Goal: Task Accomplishment & Management: Manage account settings

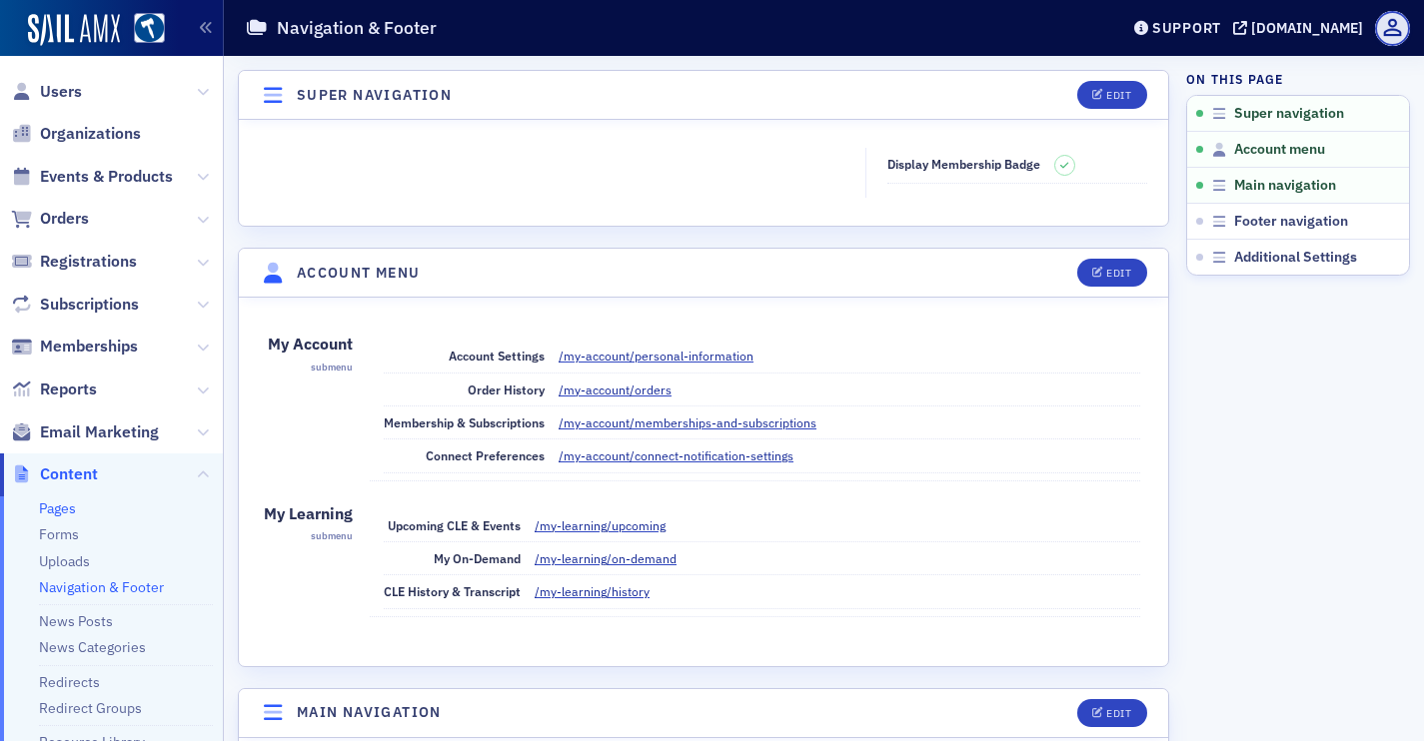
click at [67, 507] on link "Pages" at bounding box center [57, 509] width 37 height 18
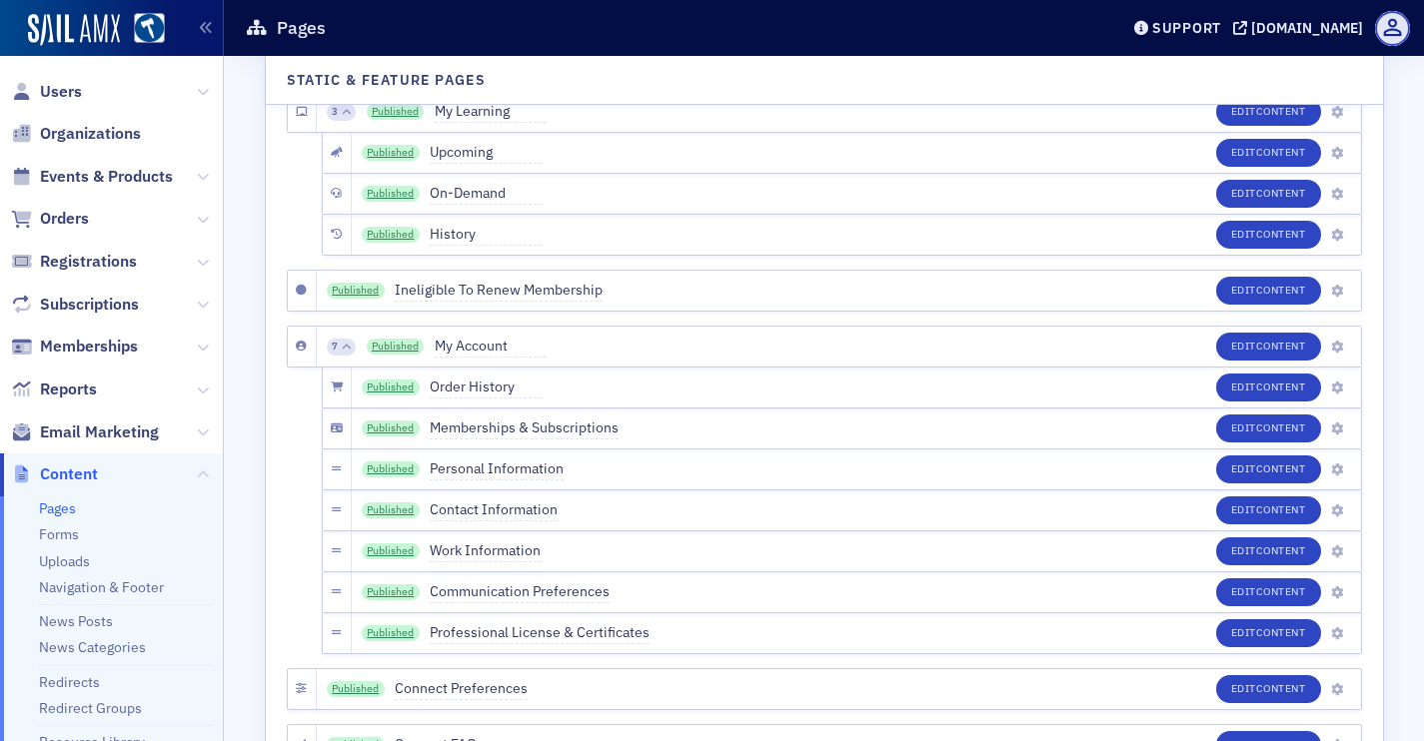
scroll to position [1579, 0]
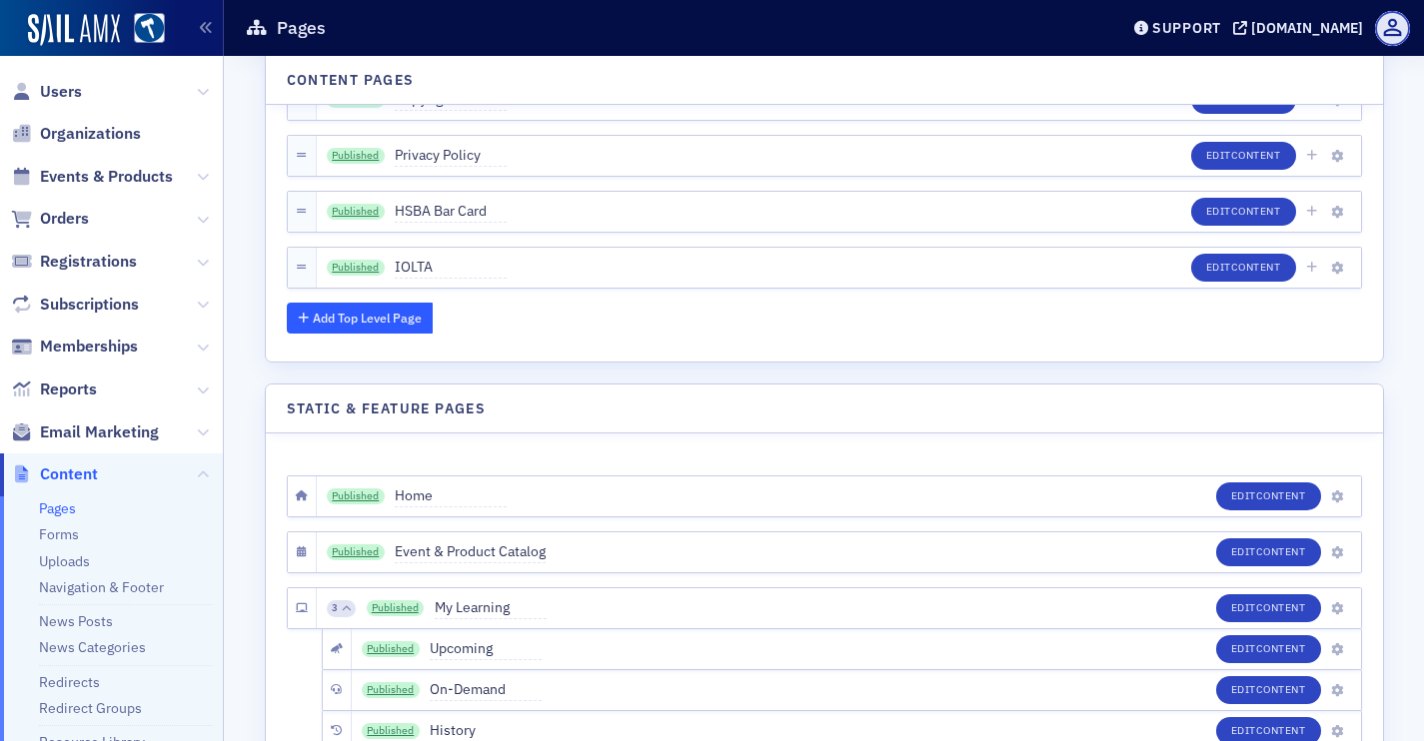
click at [377, 322] on button "Add Top Level Page" at bounding box center [360, 318] width 147 height 31
click at [435, 264] on span "New Page" at bounding box center [451, 268] width 112 height 22
click at [435, 264] on input "New PageGo" at bounding box center [489, 268] width 188 height 28
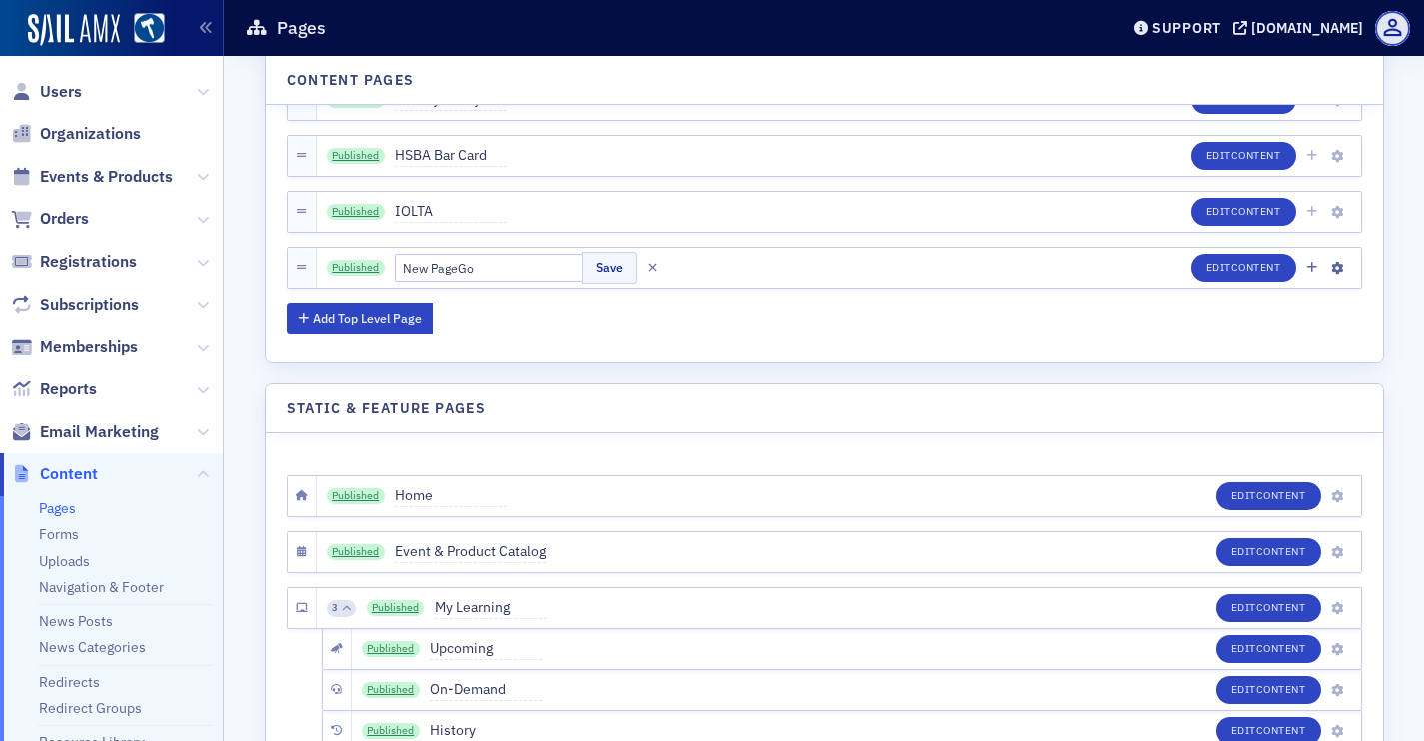
click at [435, 264] on input "New PageGo" at bounding box center [489, 268] width 188 height 28
type input "Governance"
click at [582, 277] on button "Save" at bounding box center [609, 267] width 55 height 31
click at [1251, 272] on span "Content" at bounding box center [1256, 267] width 50 height 14
click at [339, 269] on link "Published" at bounding box center [356, 268] width 58 height 16
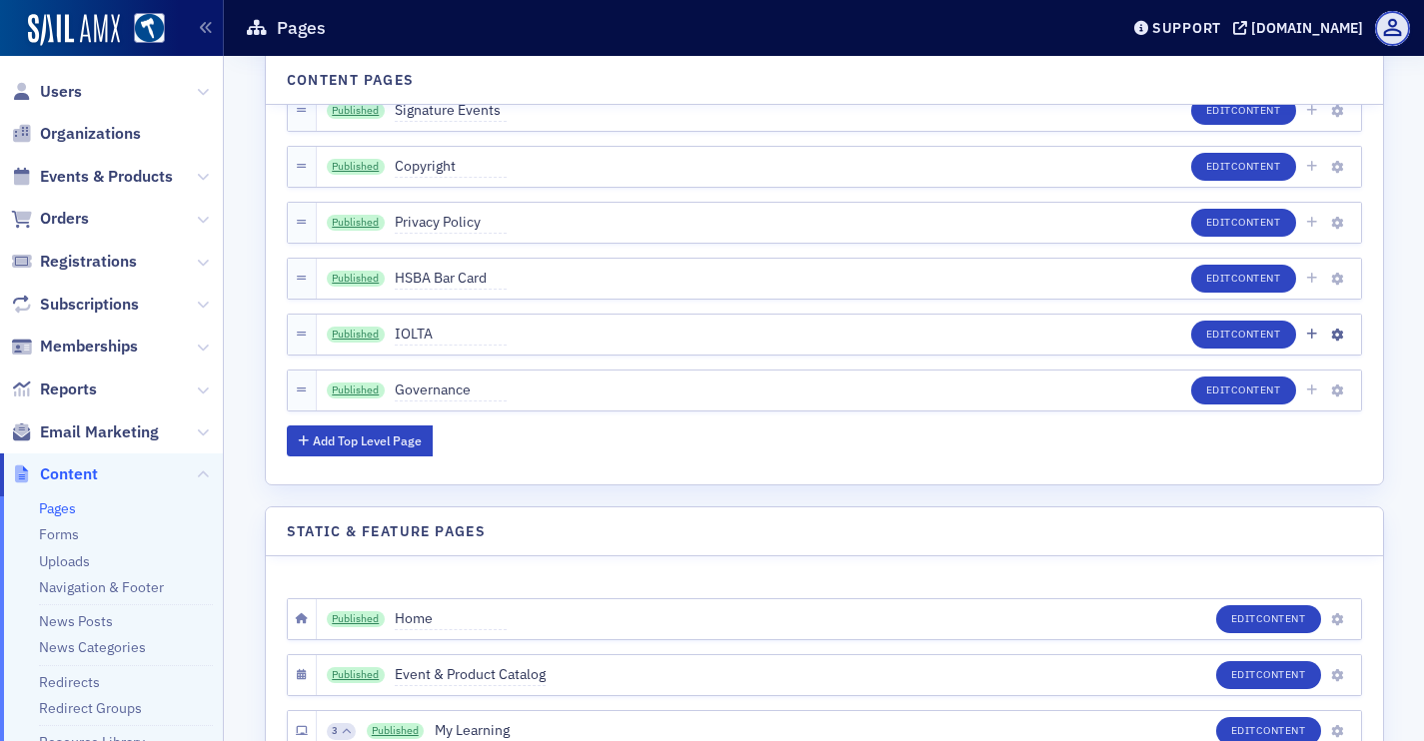
scroll to position [1576, 0]
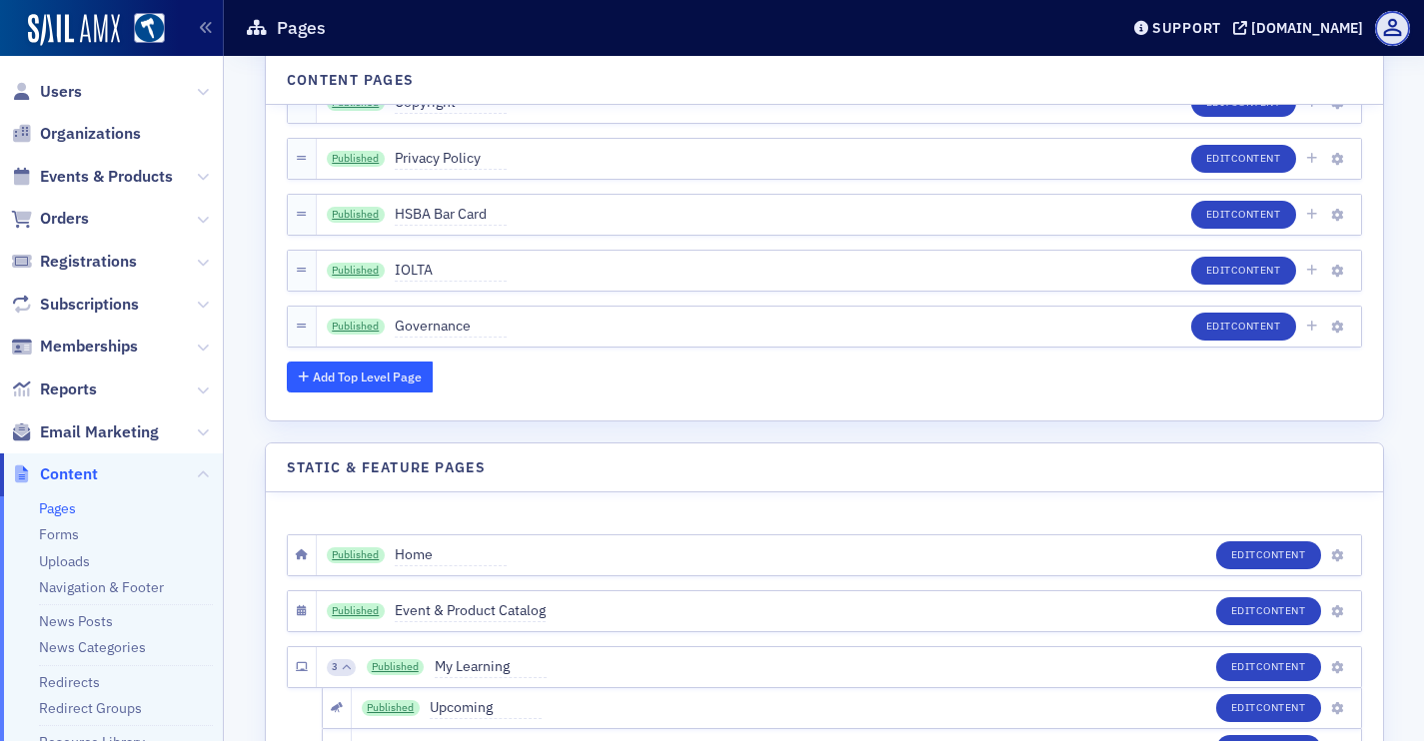
click at [395, 388] on button "Add Top Level Page" at bounding box center [360, 377] width 147 height 31
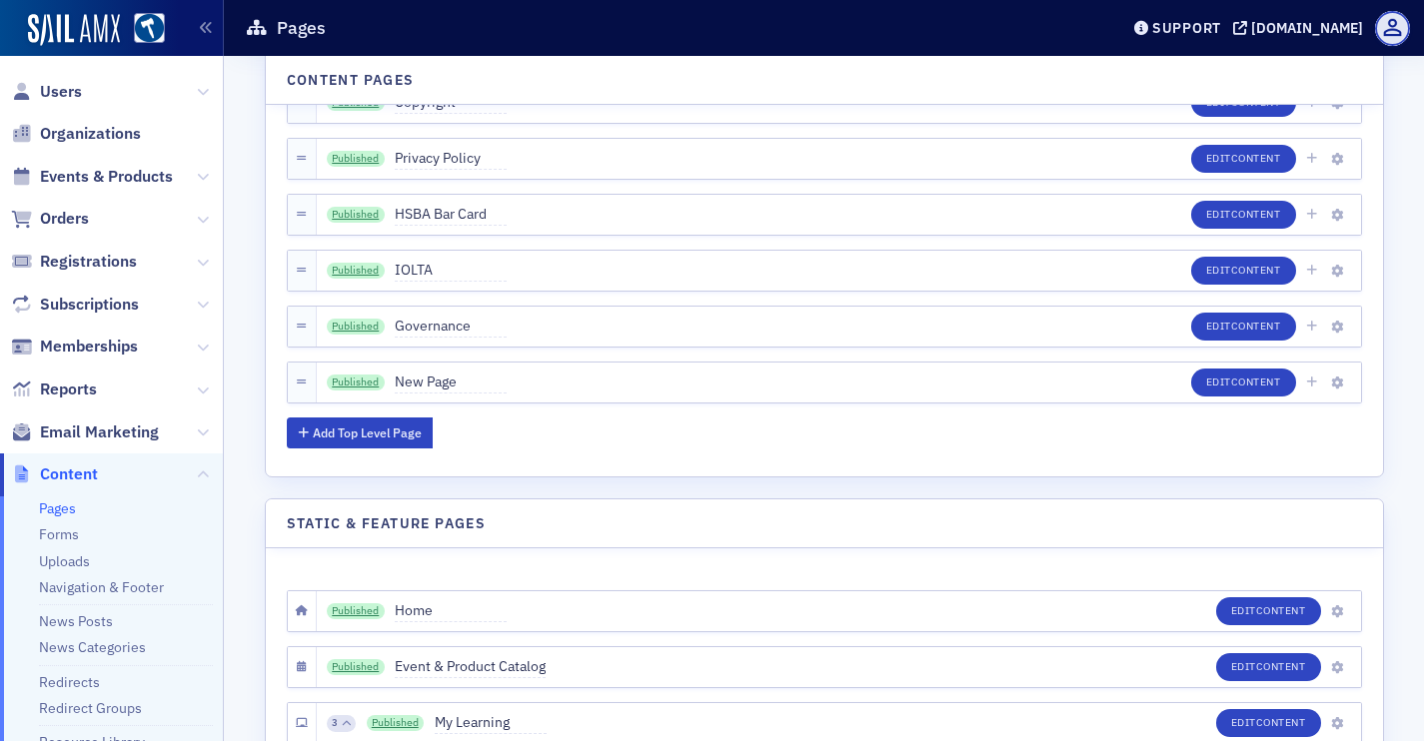
scroll to position [1632, 0]
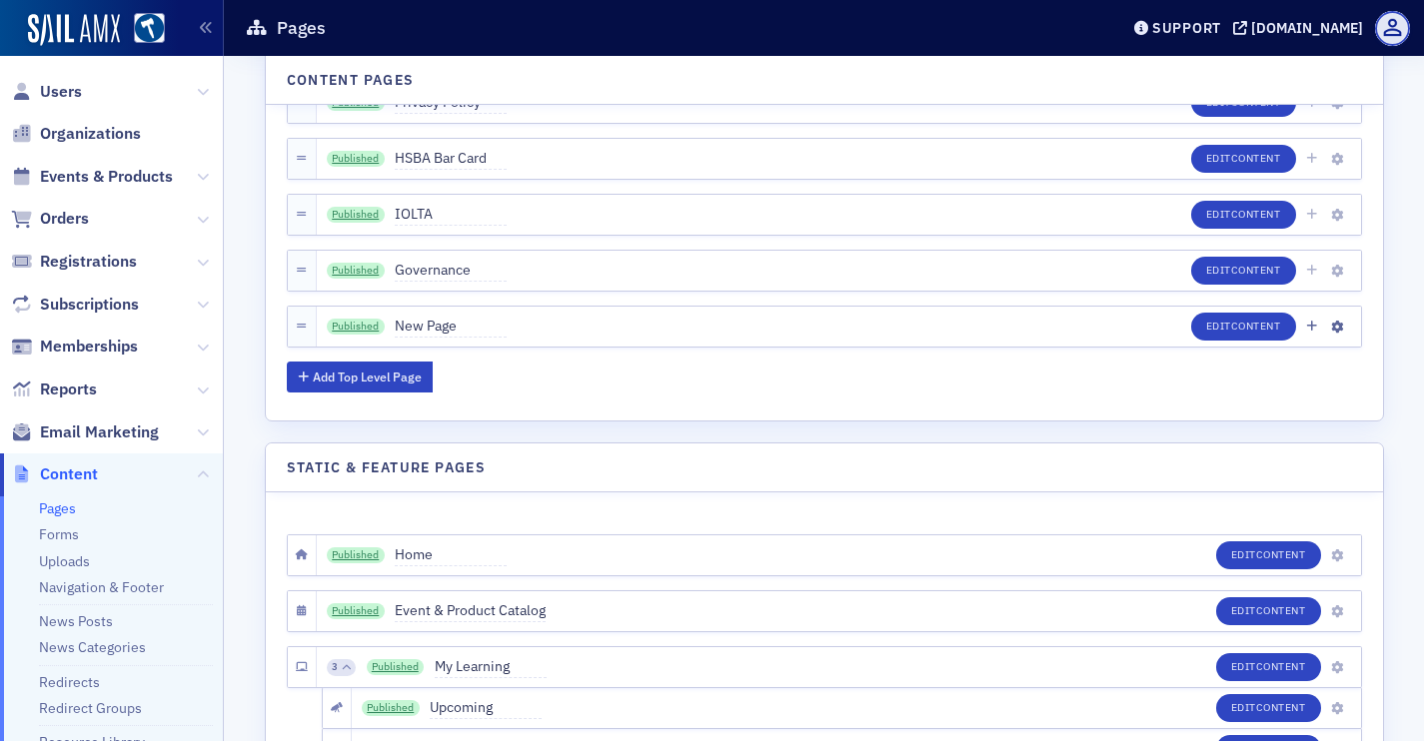
click at [428, 316] on span "New Page" at bounding box center [451, 327] width 112 height 22
click at [428, 315] on input "New Page" at bounding box center [489, 327] width 188 height 28
type input "Annual Reports"
click at [586, 330] on button "Save" at bounding box center [609, 326] width 55 height 31
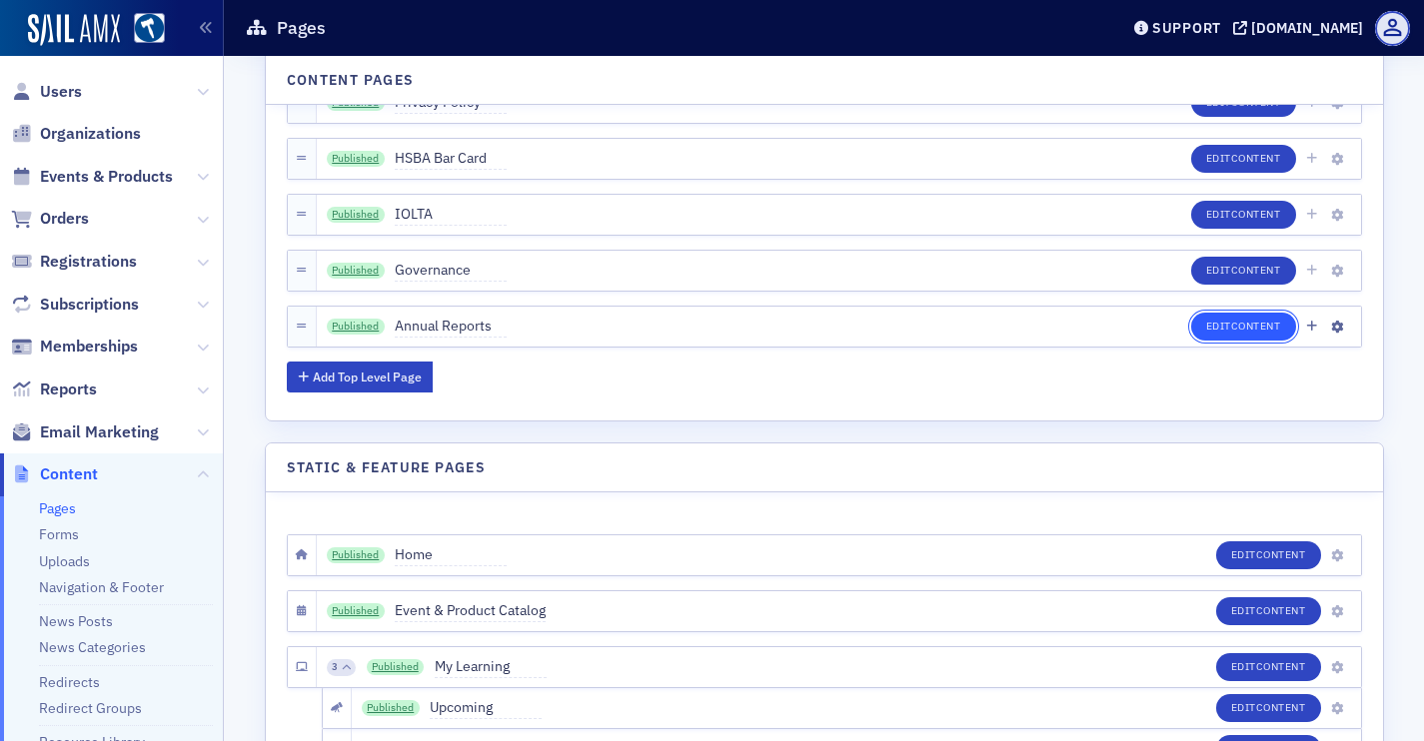
click at [1202, 325] on button "Edit Content" at bounding box center [1243, 327] width 105 height 28
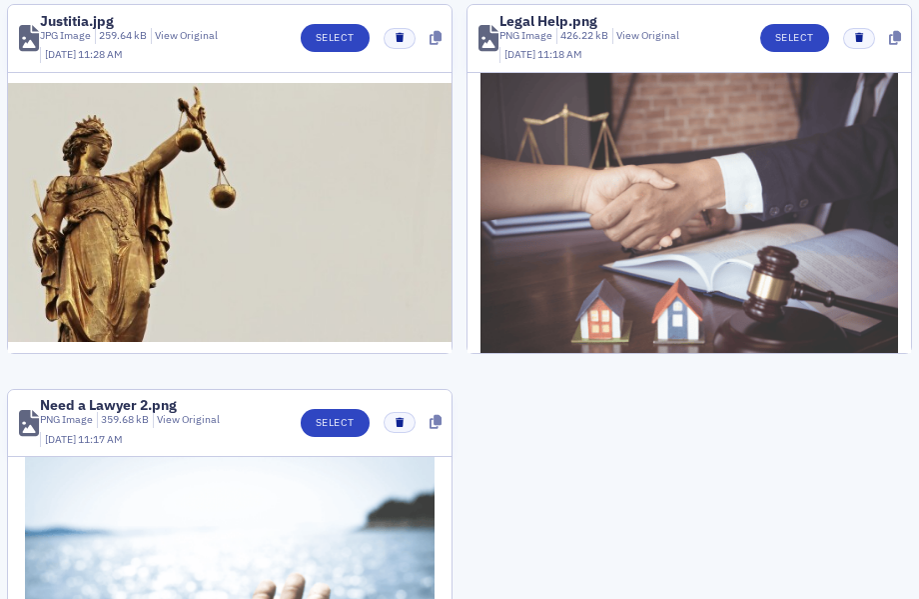
scroll to position [2716, 0]
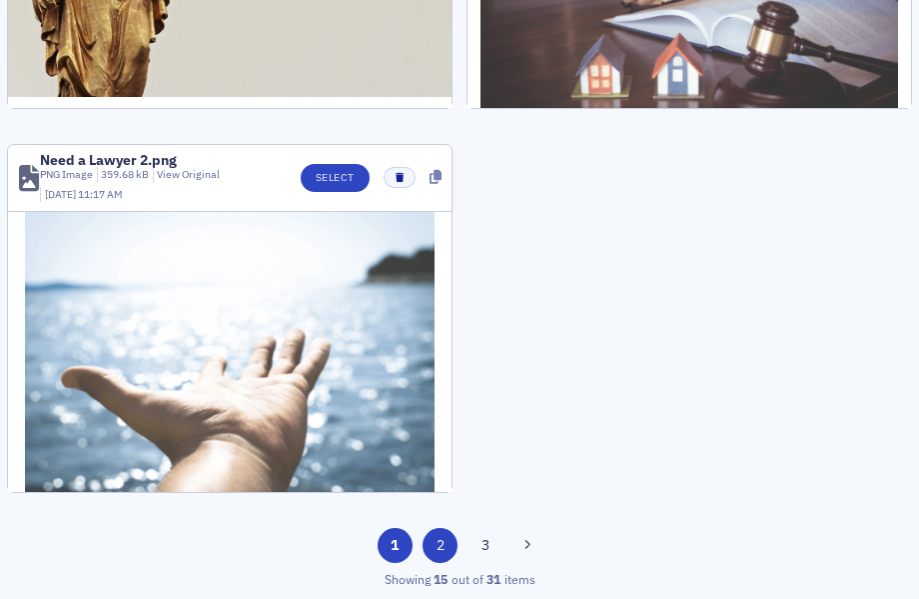
click at [441, 551] on button "2" at bounding box center [440, 545] width 35 height 35
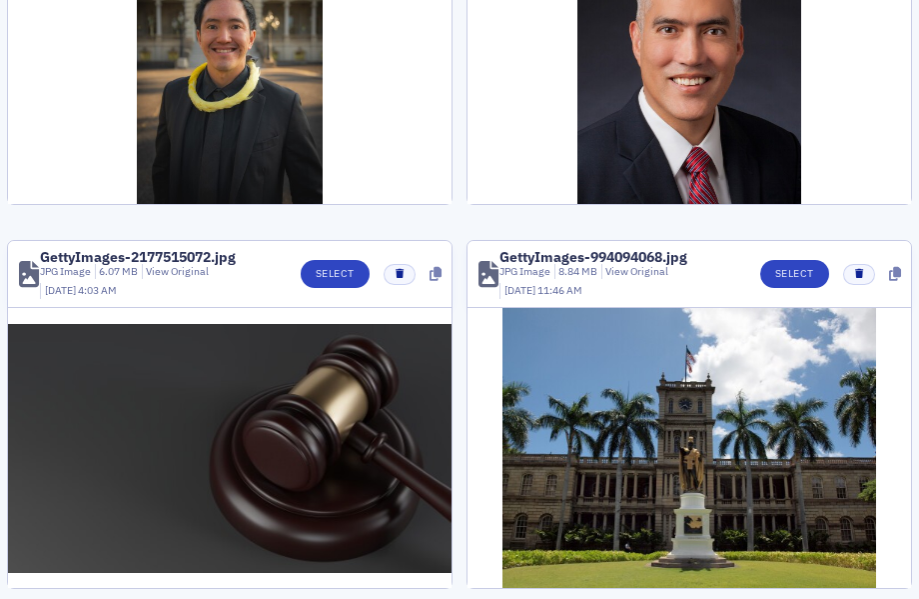
scroll to position [2568, 0]
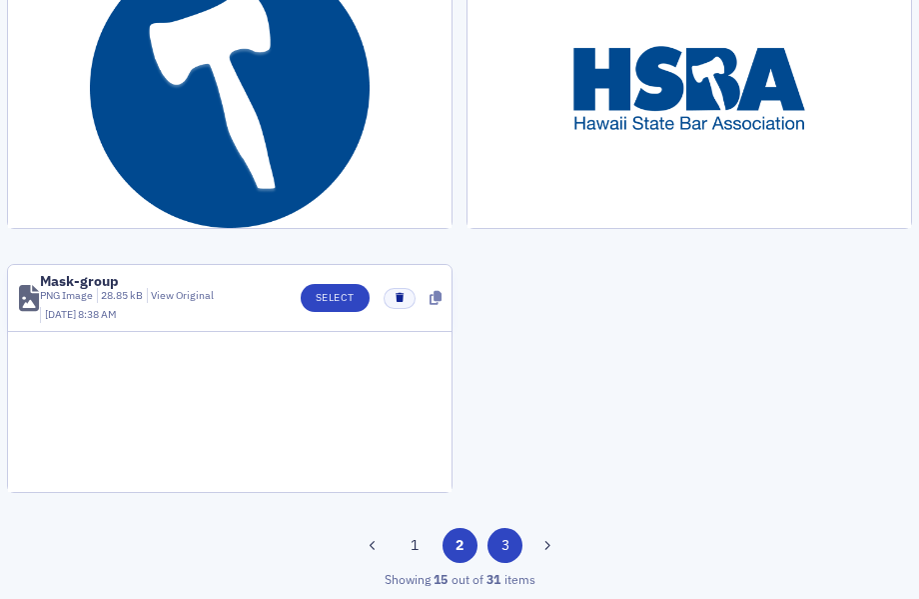
click at [506, 550] on button "3" at bounding box center [505, 545] width 35 height 35
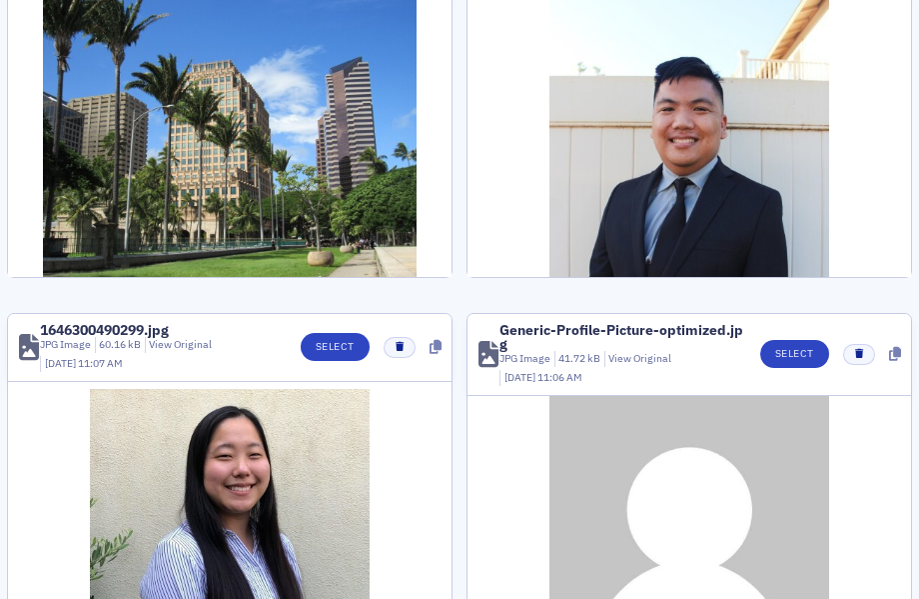
scroll to position [1241, 0]
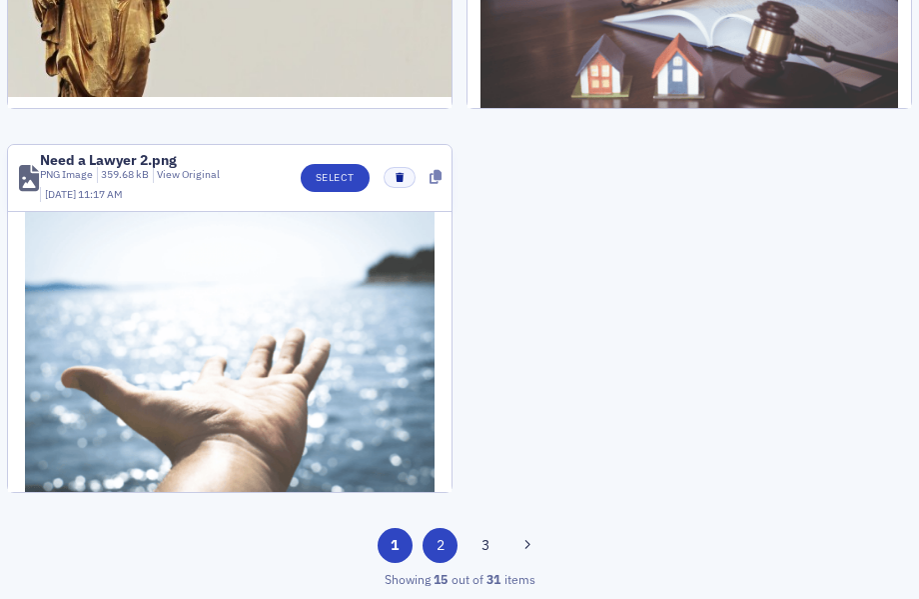
click at [452, 547] on button "2" at bounding box center [440, 545] width 35 height 35
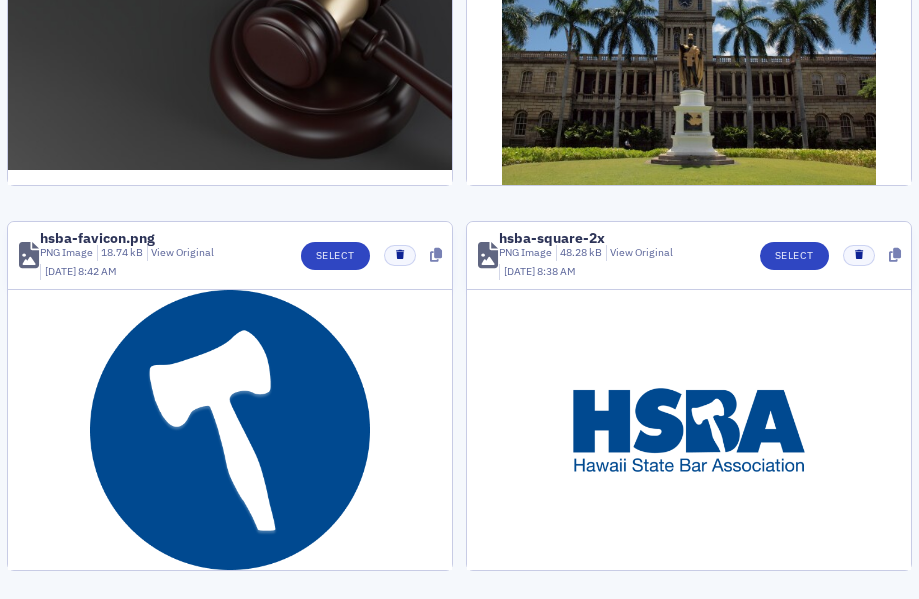
scroll to position [2568, 0]
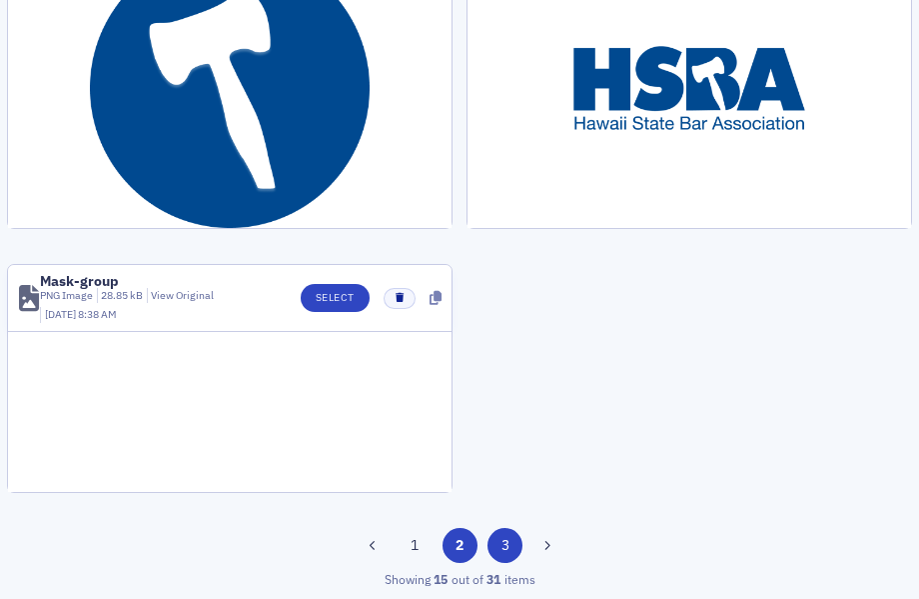
click at [504, 560] on button "3" at bounding box center [505, 545] width 35 height 35
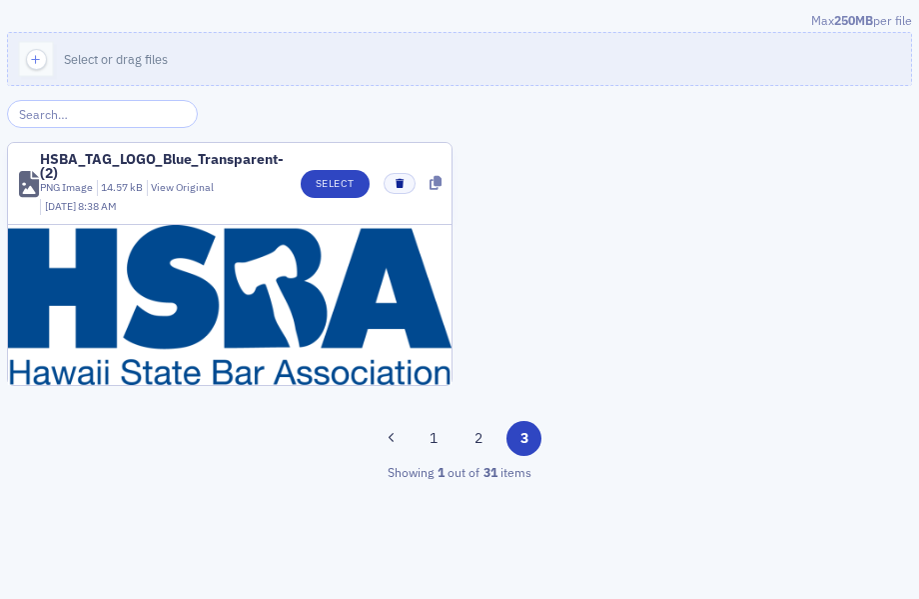
click at [432, 456] on div "15 per page 1 2 3 Showing 1 out of 31 items" at bounding box center [459, 451] width 905 height 60
click at [432, 428] on button "1" at bounding box center [433, 438] width 35 height 35
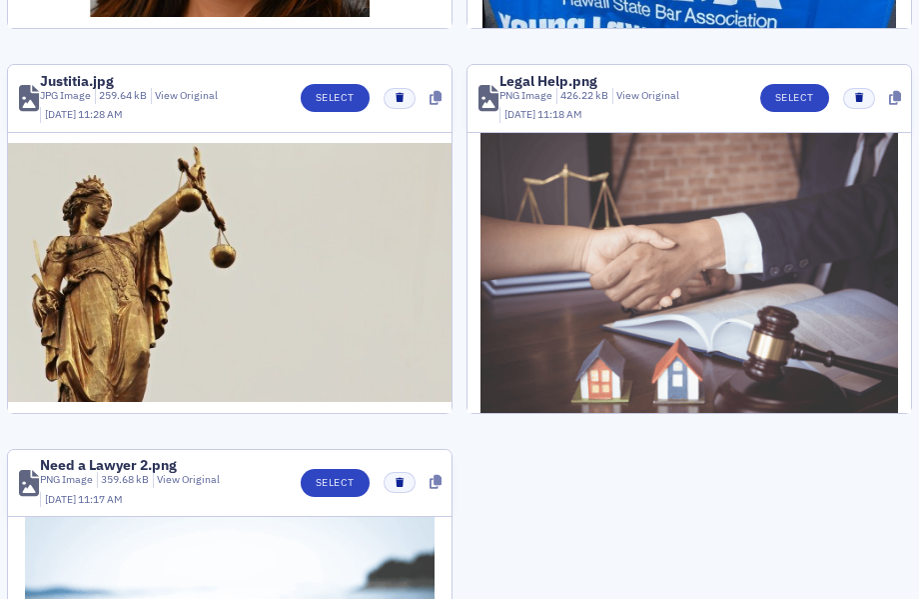
scroll to position [2492, 0]
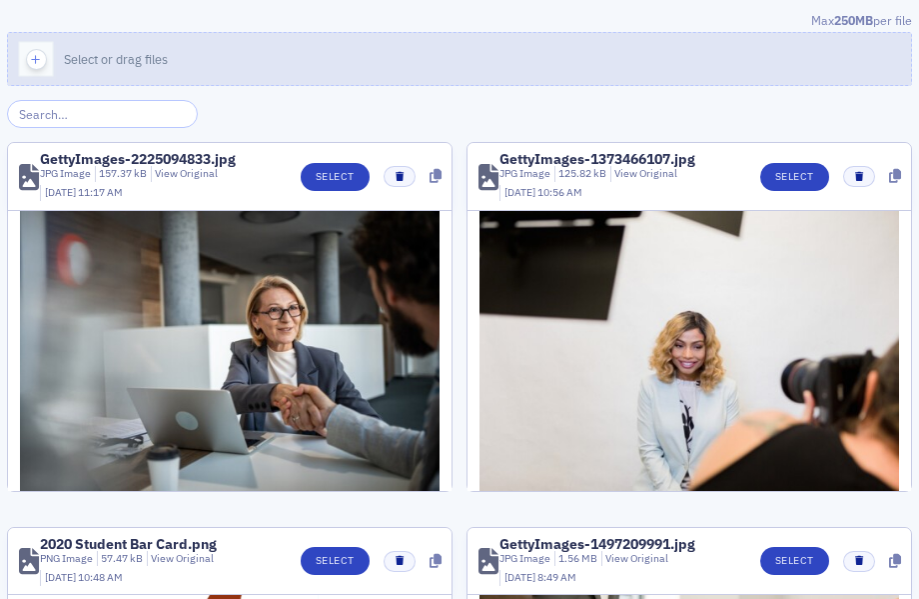
click at [265, 57] on button "Select or drag files" at bounding box center [459, 59] width 905 height 54
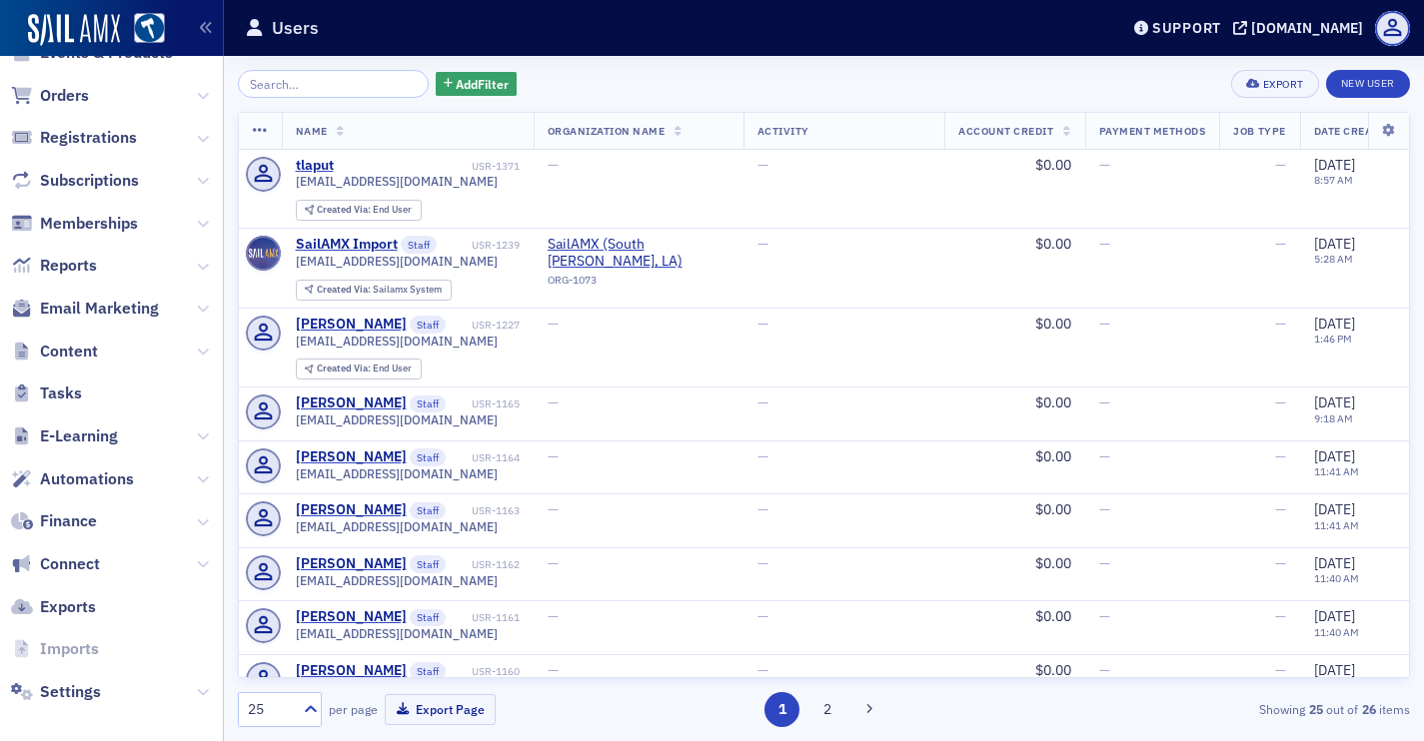
scroll to position [242, 0]
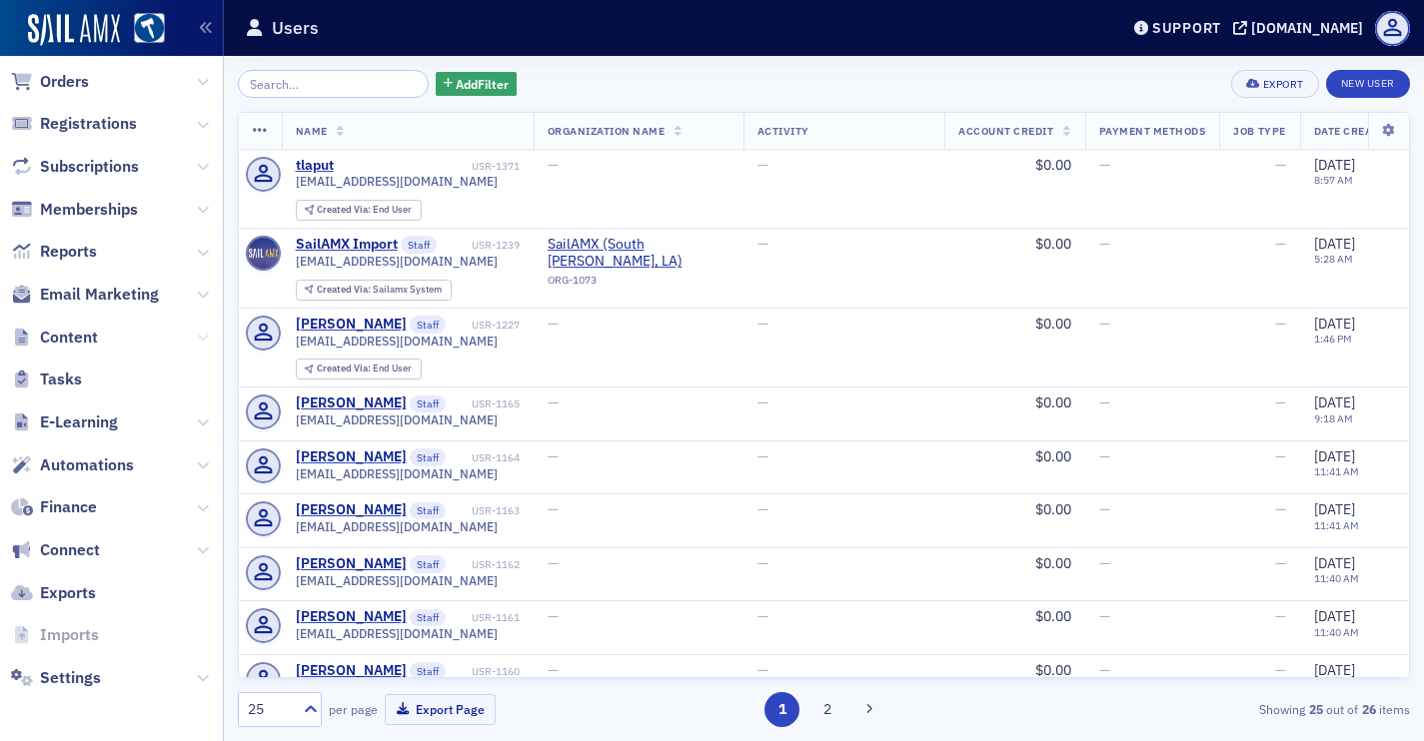
click at [200, 342] on icon at bounding box center [203, 338] width 12 height 12
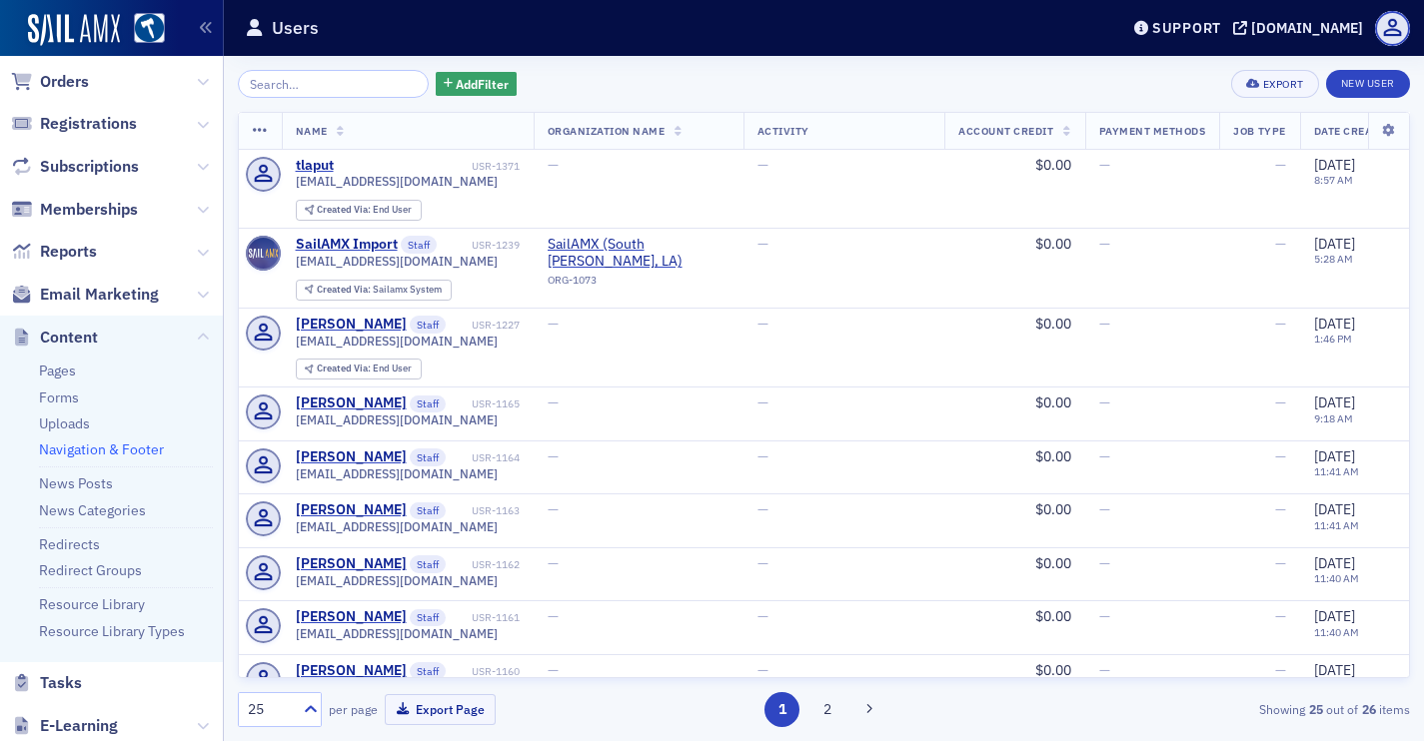
click at [132, 447] on link "Navigation & Footer" at bounding box center [101, 450] width 125 height 18
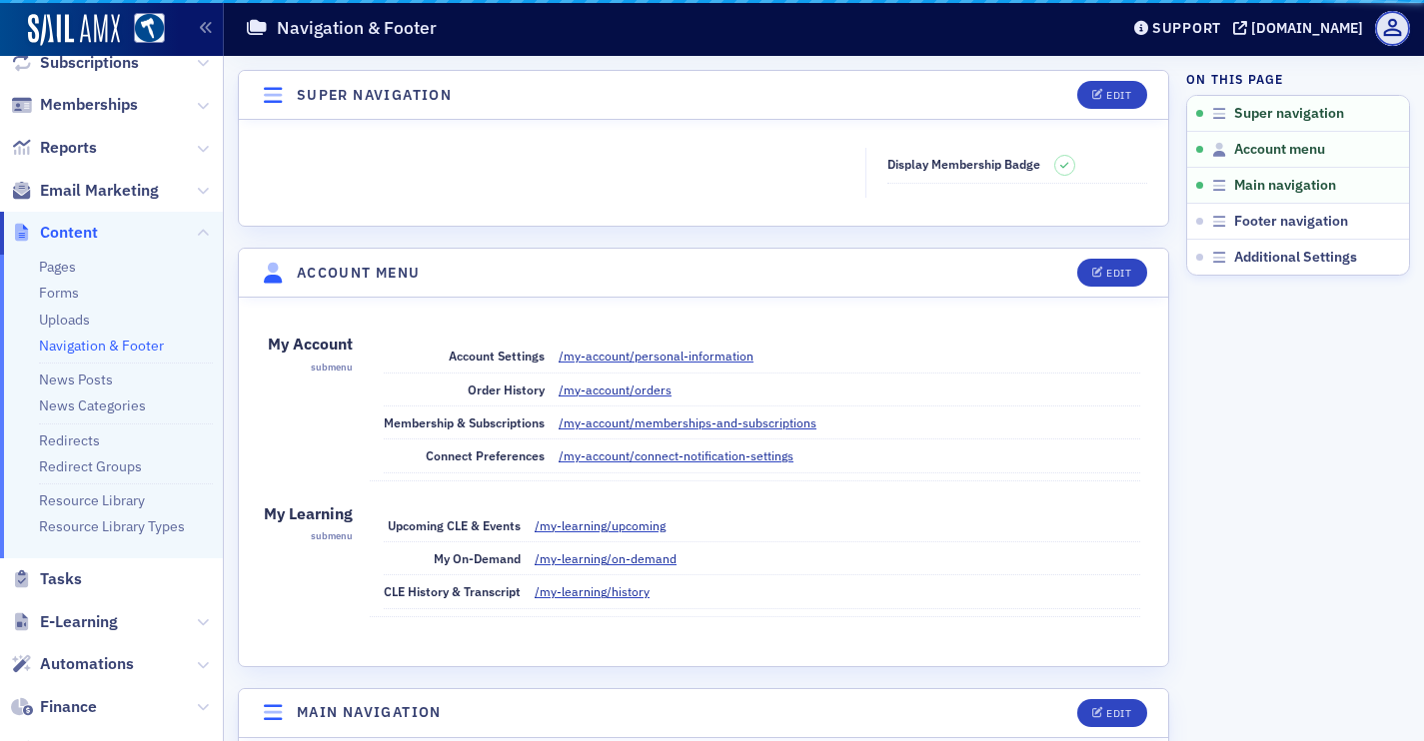
scroll to position [138, 0]
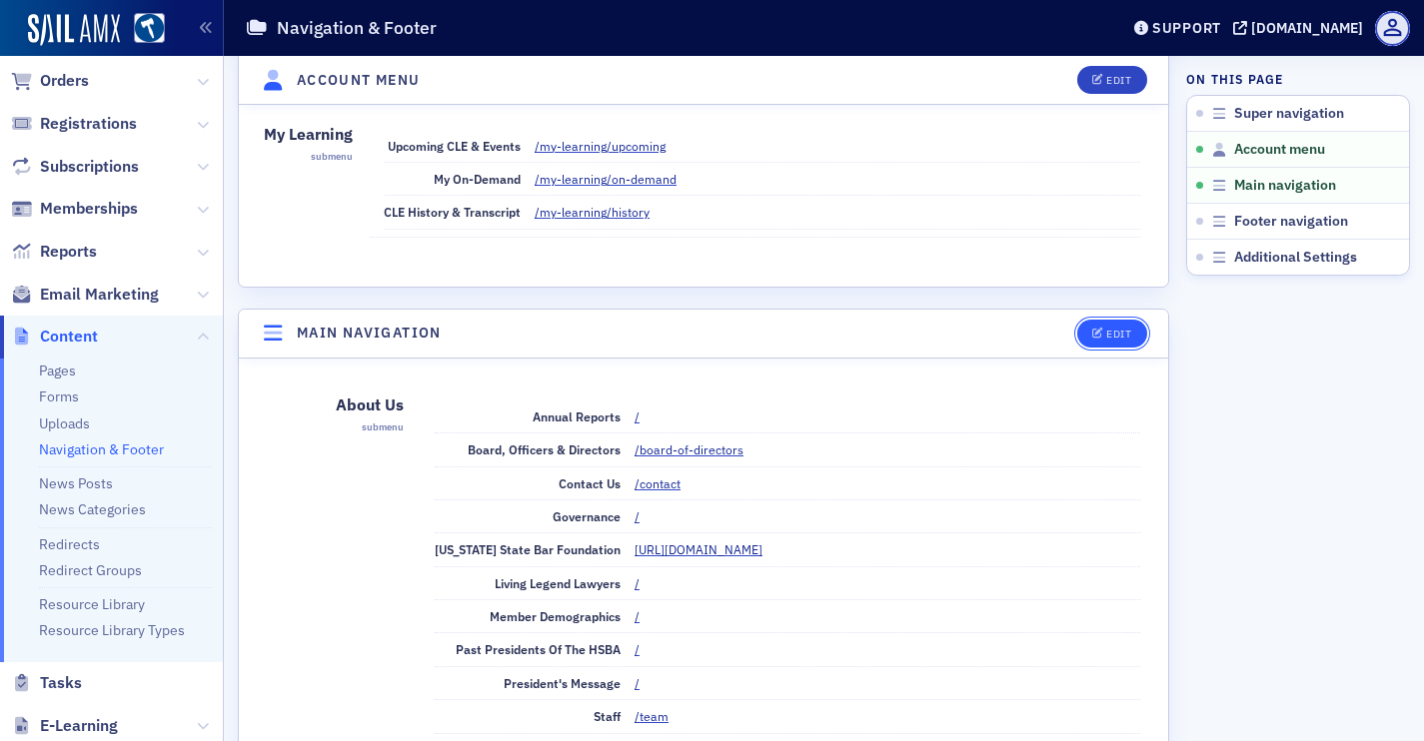
click at [1135, 324] on button "Edit" at bounding box center [1111, 334] width 69 height 28
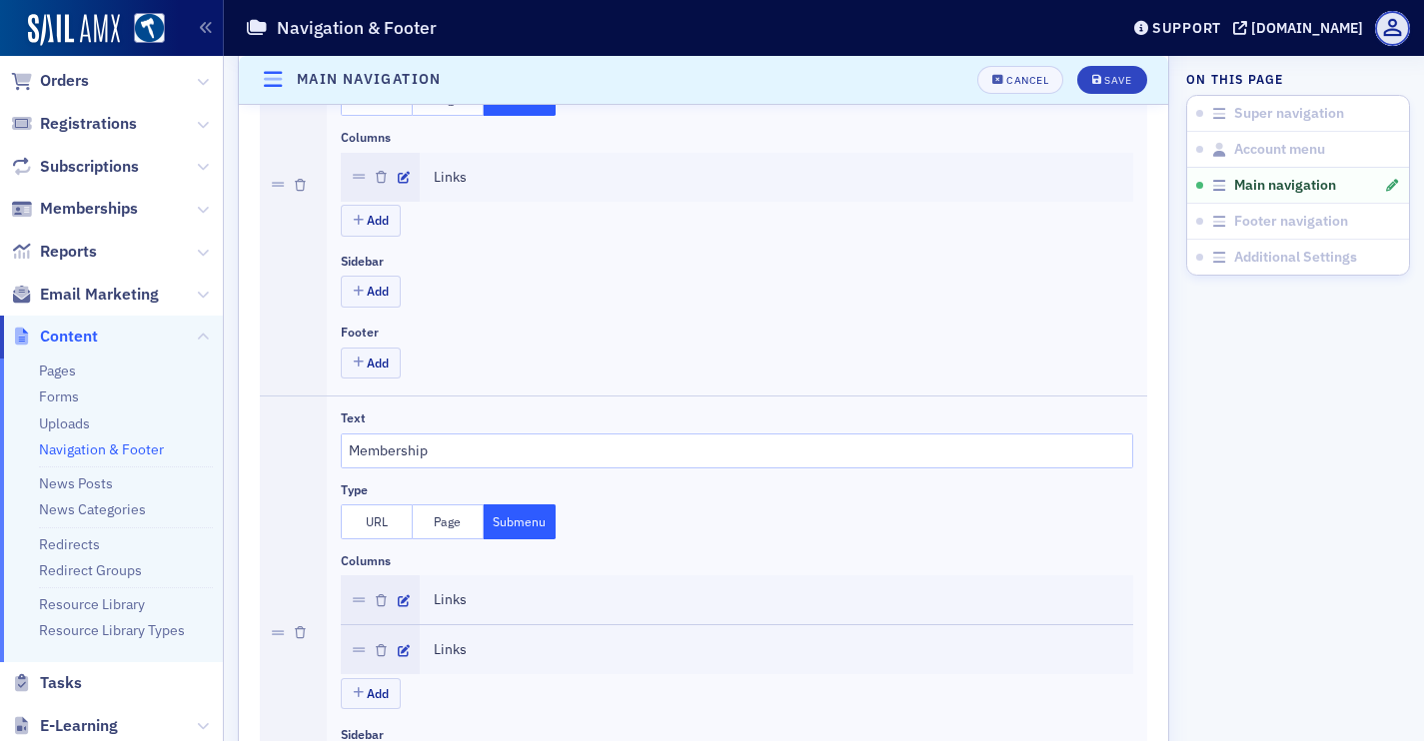
scroll to position [781, 0]
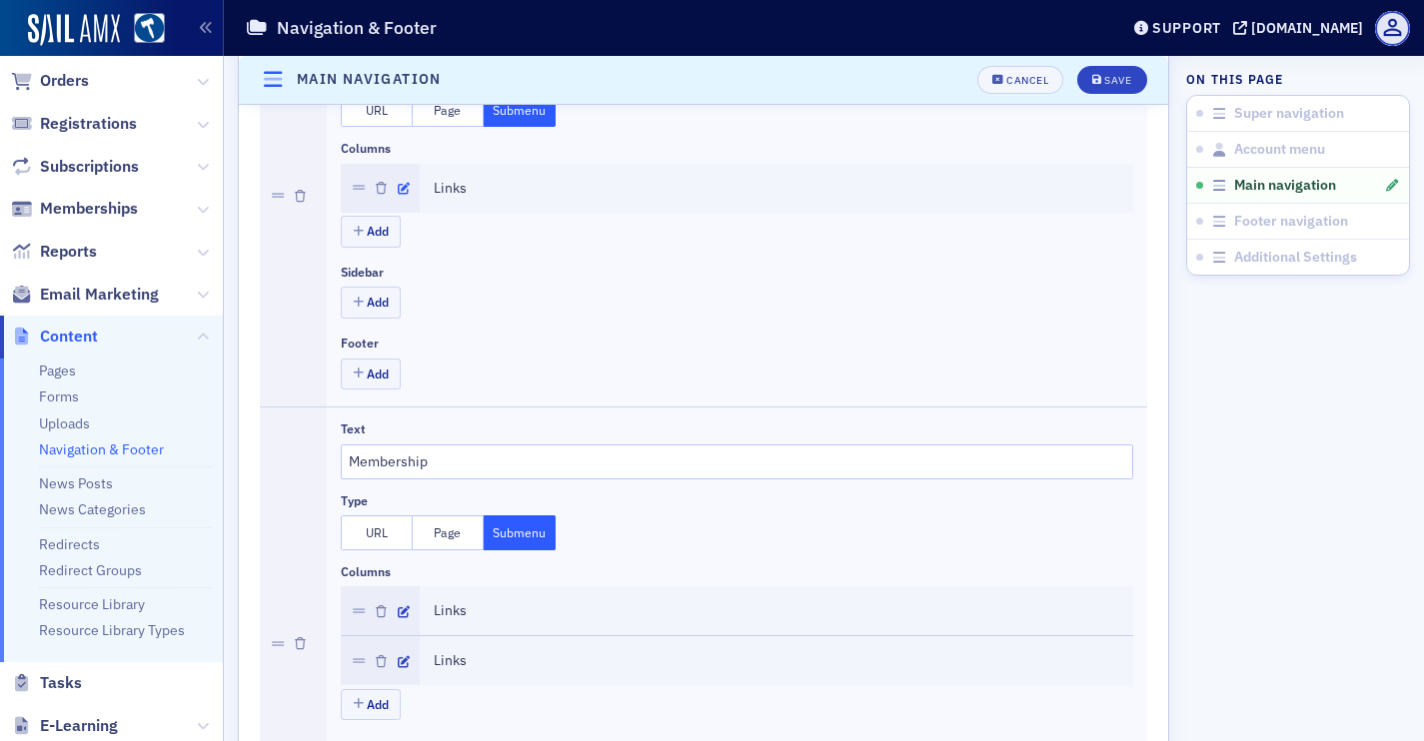
click at [399, 186] on icon "button" at bounding box center [404, 189] width 12 height 12
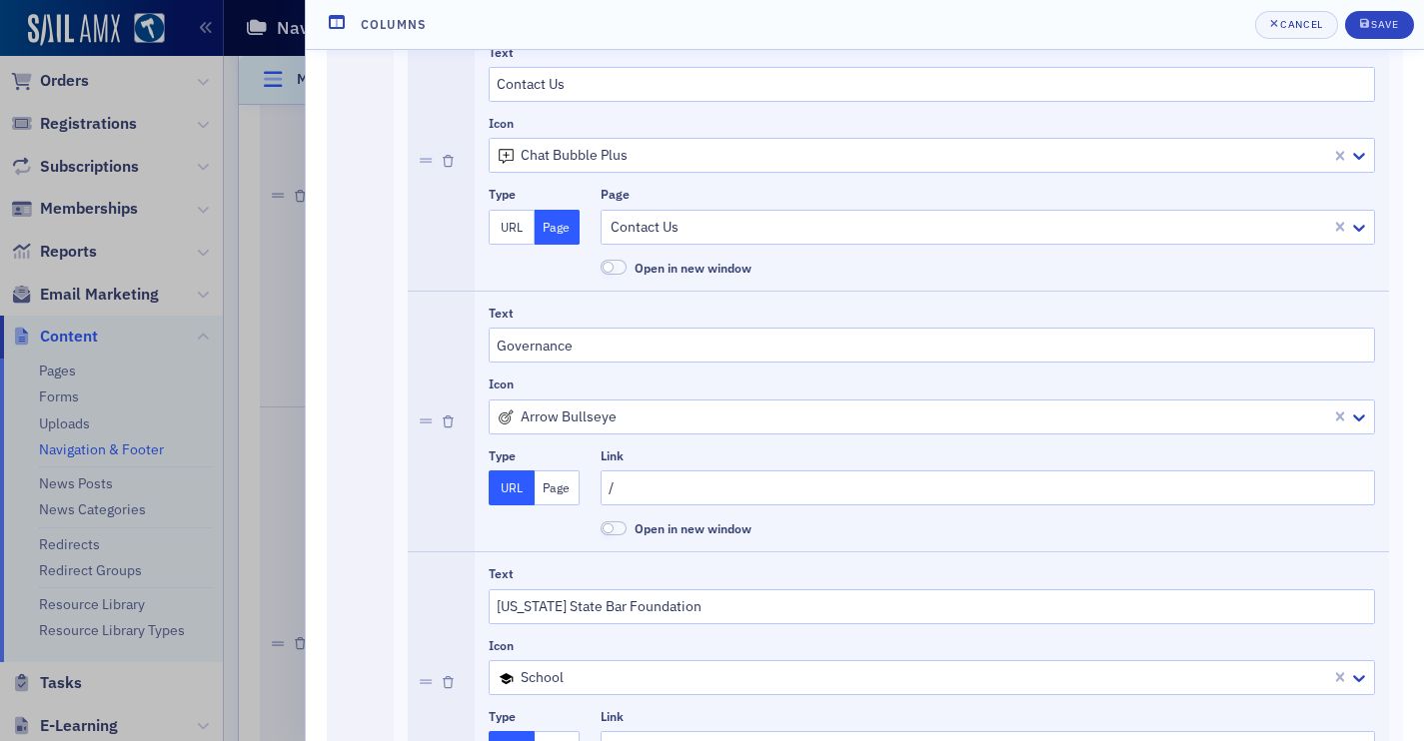
scroll to position [714, 0]
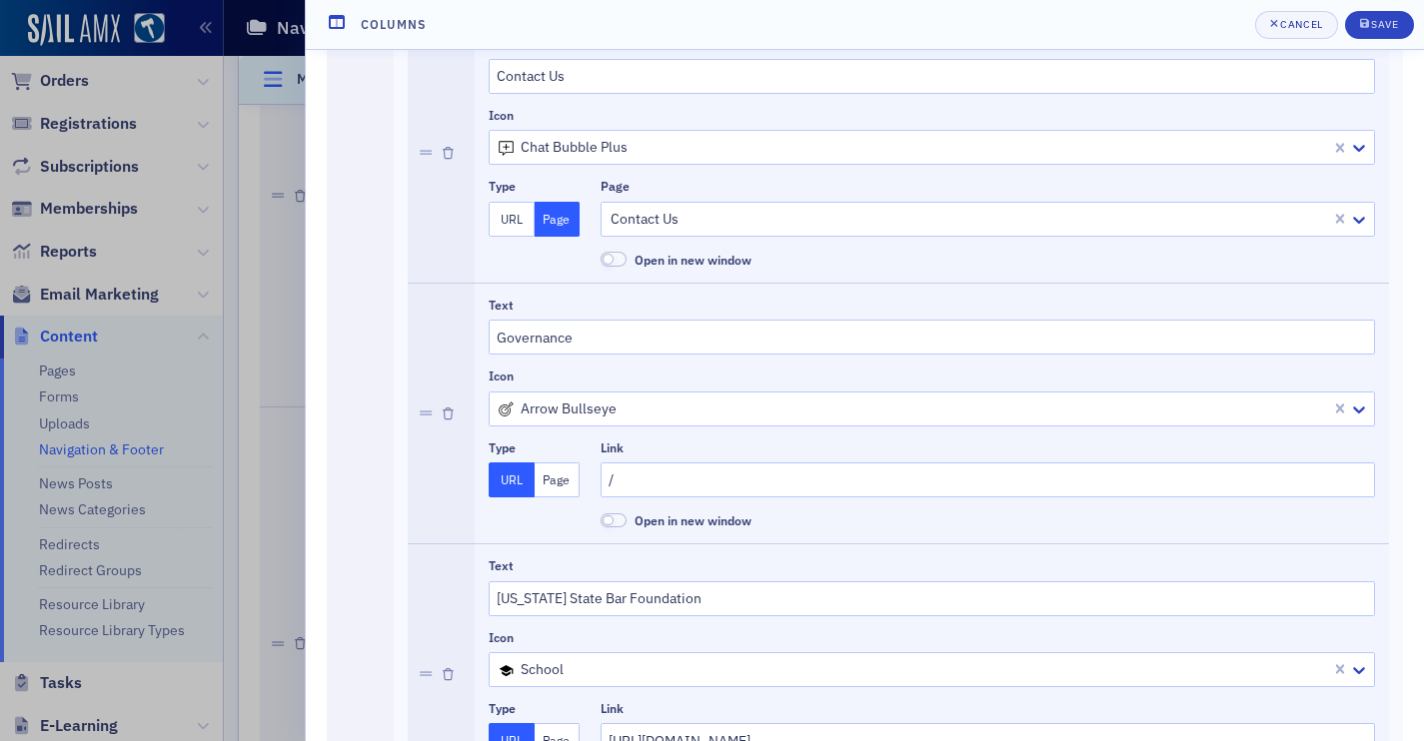
click at [563, 496] on button "Page" at bounding box center [558, 480] width 46 height 35
click at [635, 496] on div "Select…" at bounding box center [988, 480] width 774 height 35
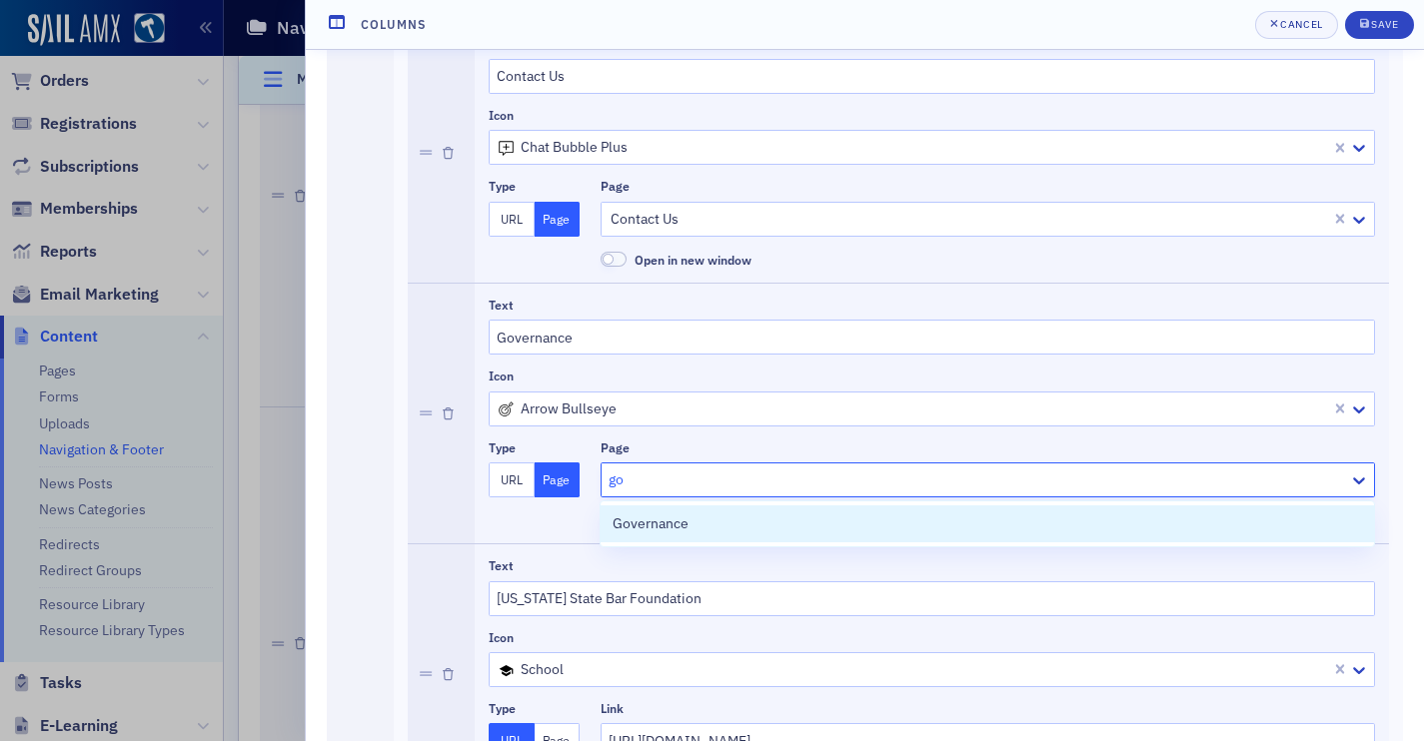
type input "gov"
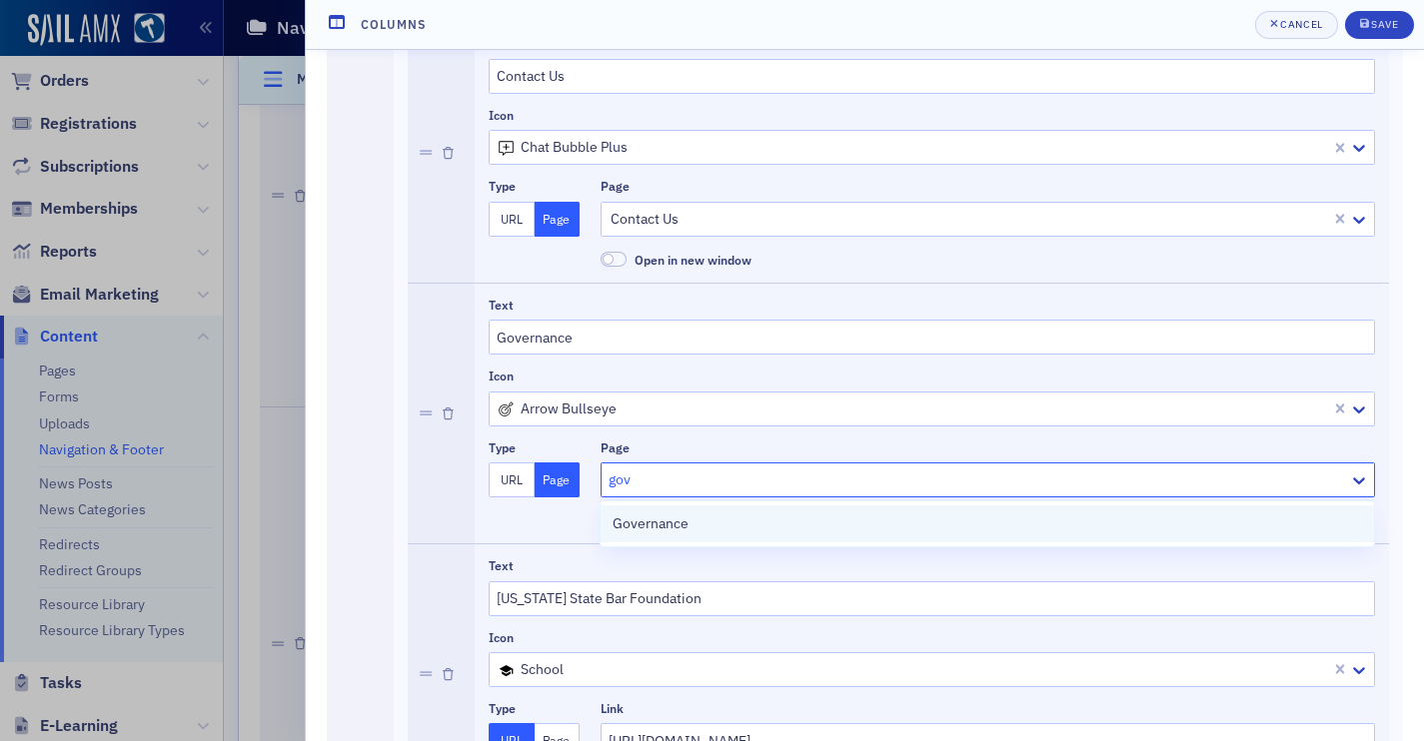
click at [688, 520] on div "Governance" at bounding box center [987, 524] width 749 height 21
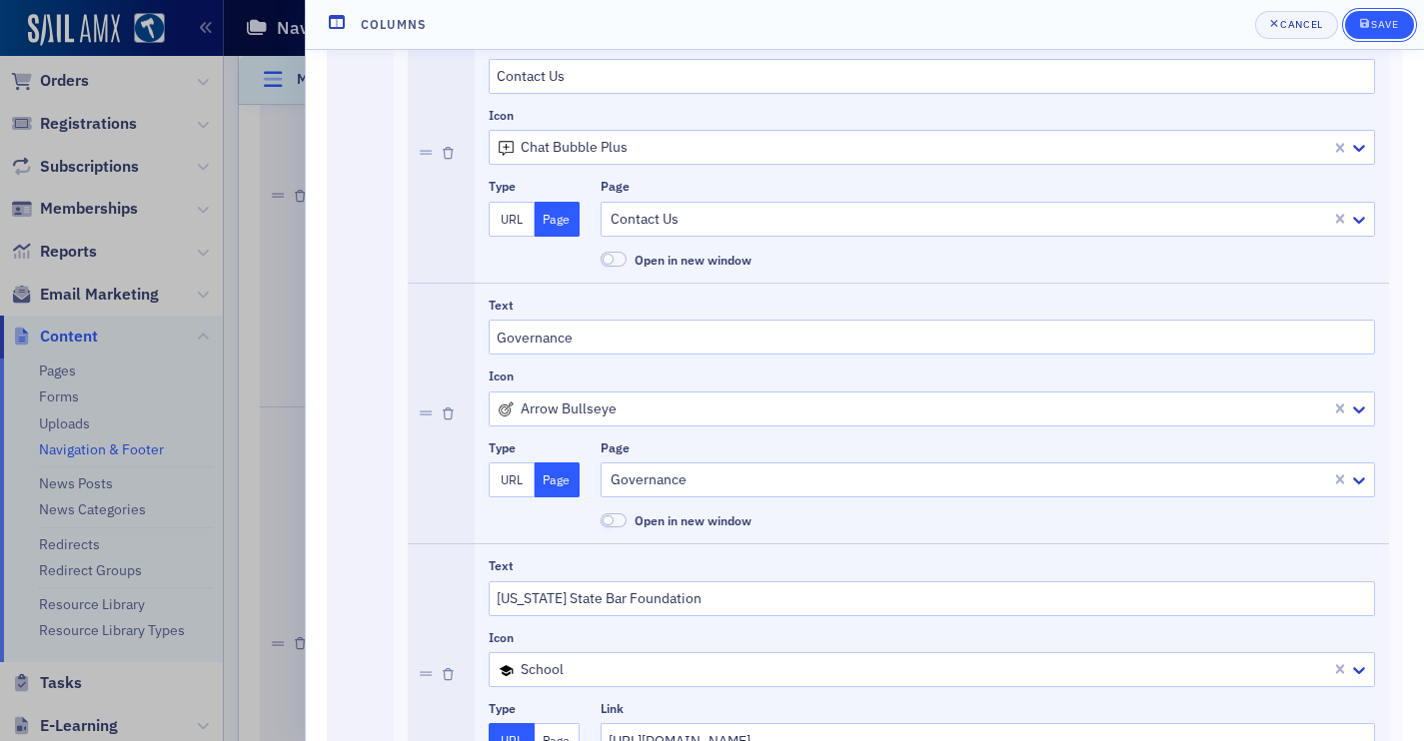
click at [1364, 33] on button "Save" at bounding box center [1379, 25] width 69 height 28
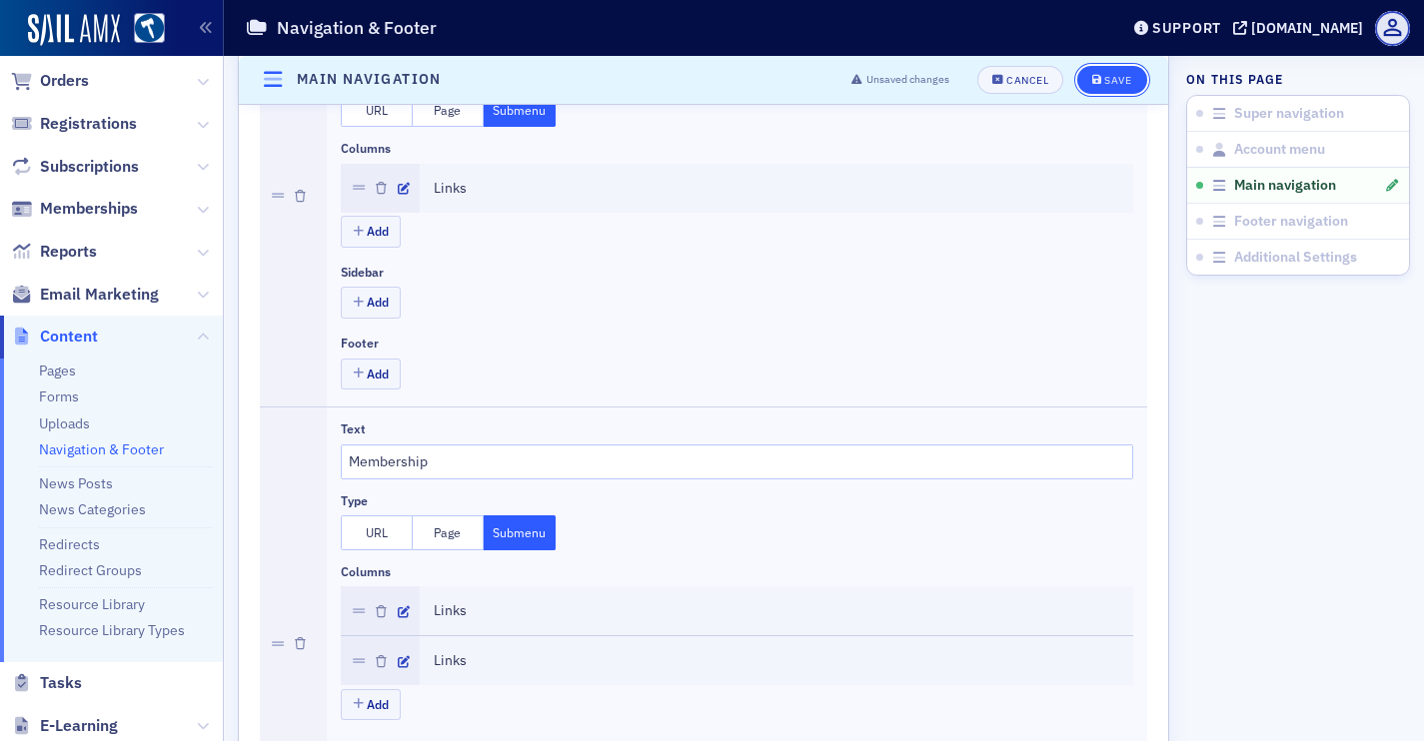
click at [1132, 76] on button "Save" at bounding box center [1111, 80] width 69 height 28
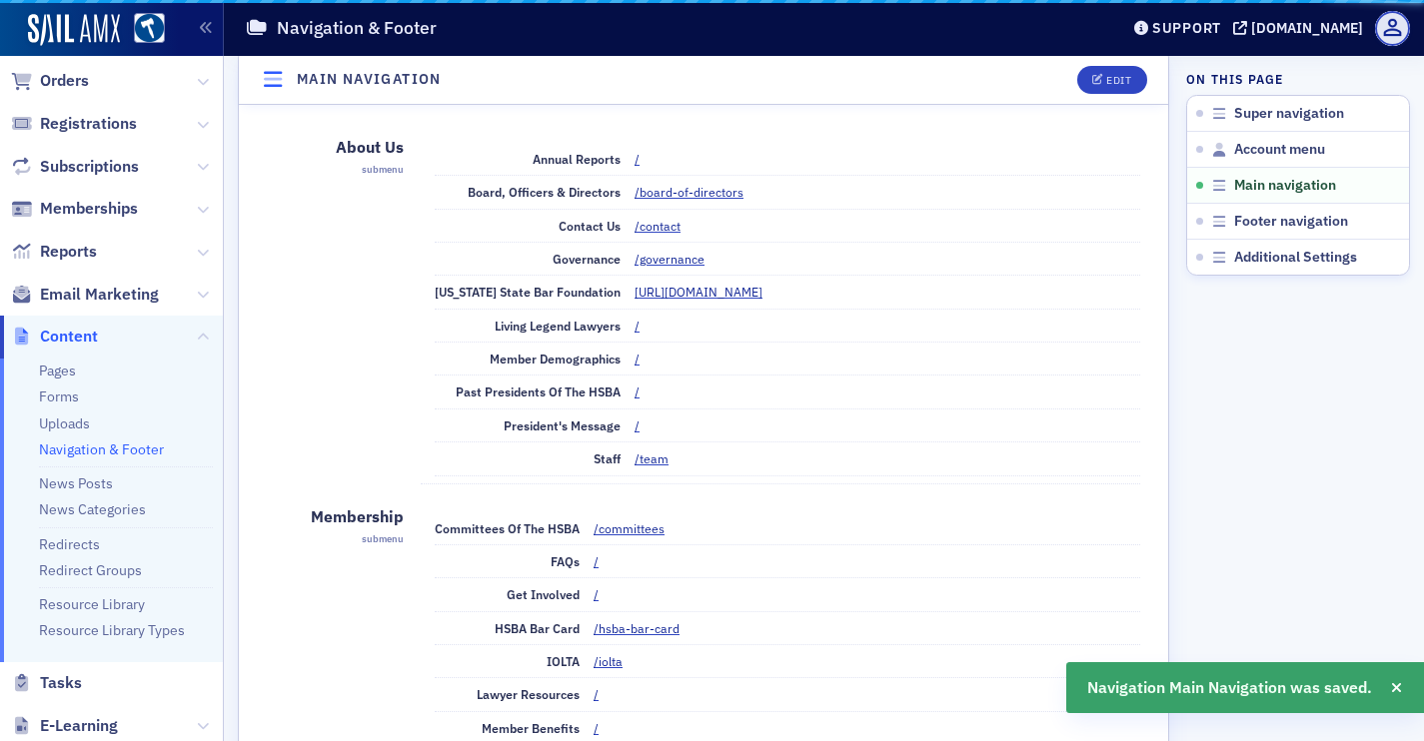
scroll to position [622, 0]
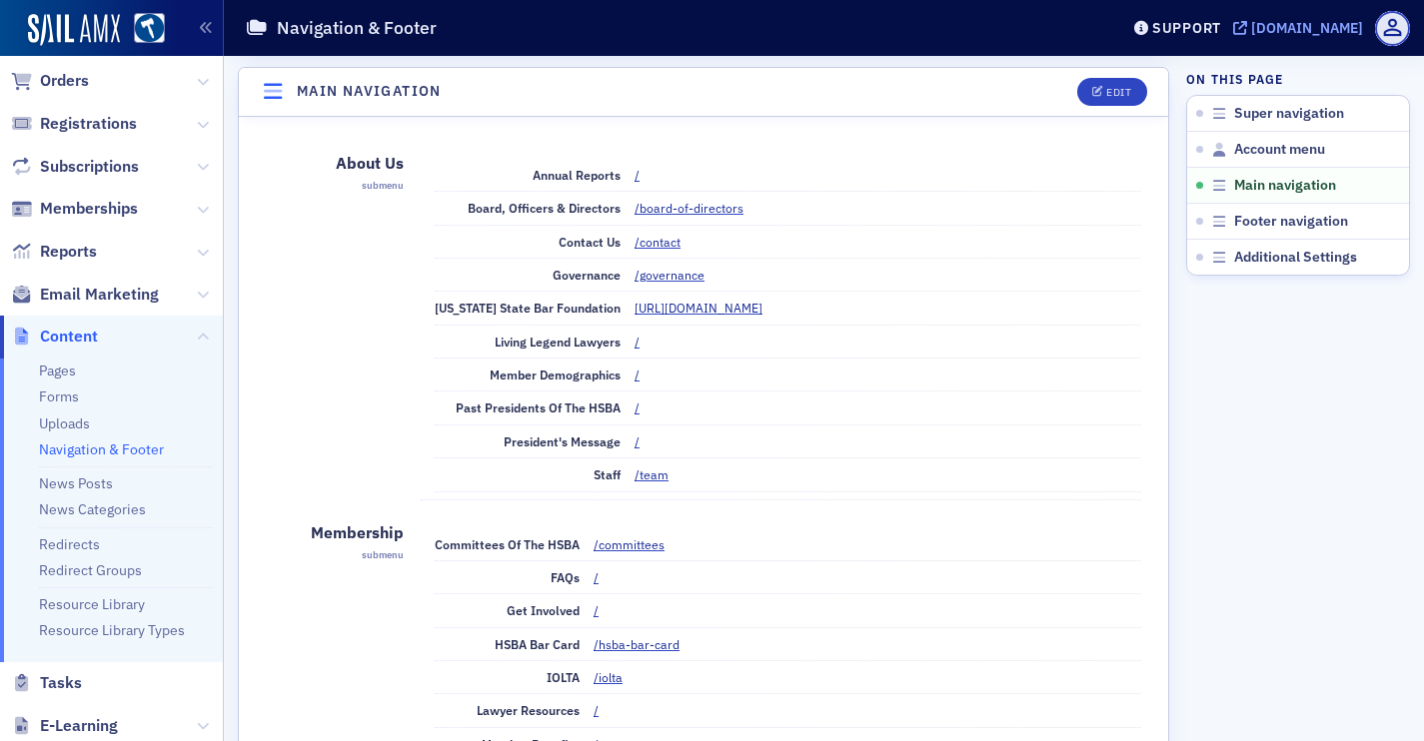
click at [1253, 35] on div "[DOMAIN_NAME]" at bounding box center [1307, 28] width 112 height 18
